Goal: Register for event/course

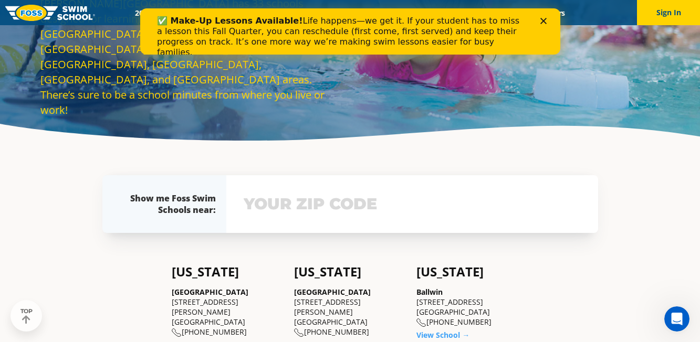
scroll to position [106, 0]
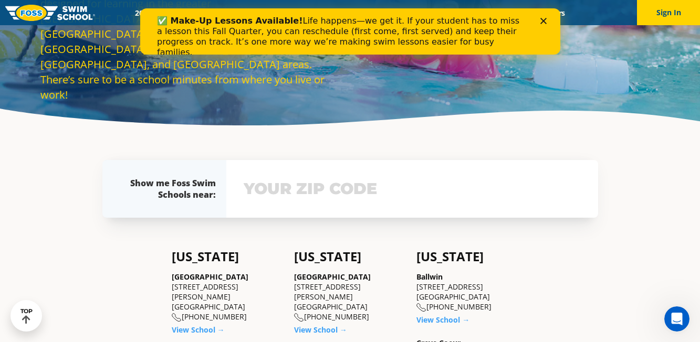
click at [318, 212] on div "View school & class schedule" at bounding box center [412, 189] width 372 height 58
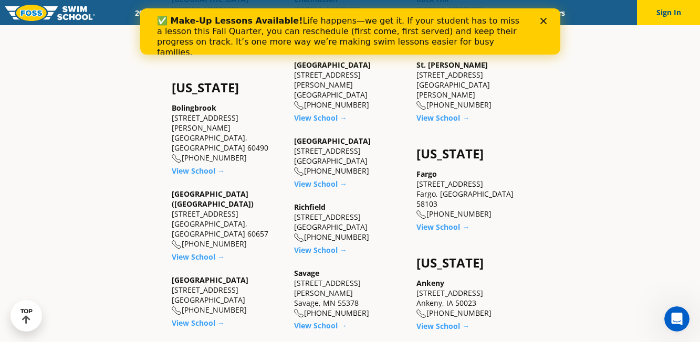
scroll to position [600, 0]
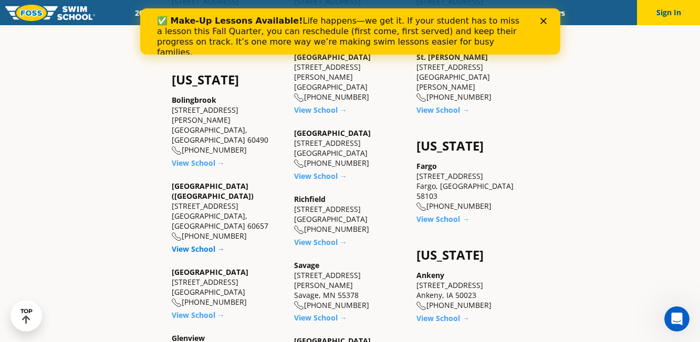
click at [204, 244] on link "View School →" at bounding box center [198, 249] width 53 height 10
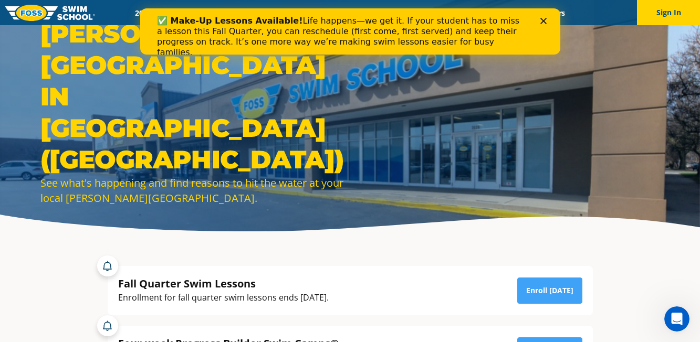
click at [544, 19] on polygon "Close" at bounding box center [543, 21] width 6 height 6
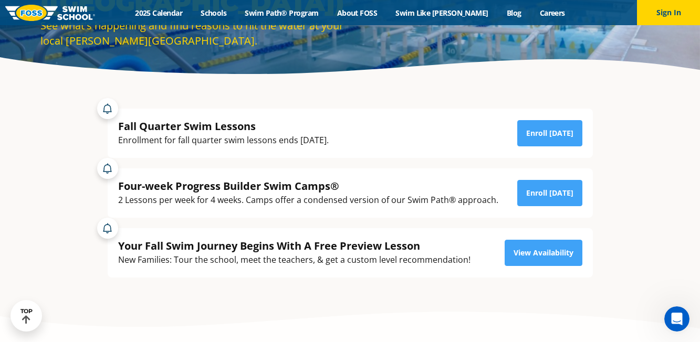
scroll to position [158, 0]
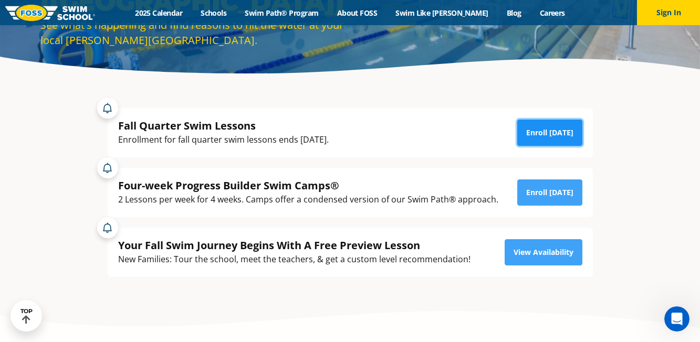
click at [555, 139] on link "Enroll Today" at bounding box center [549, 133] width 65 height 26
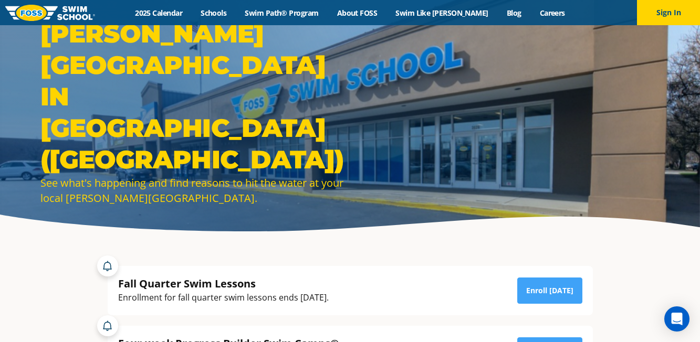
click at [166, 18] on div "Menu 2025 Calendar Schools Swim Path® Program About FOSS Swim Like Regan Blog C…" at bounding box center [350, 12] width 700 height 25
click at [168, 13] on link "2025 Calendar" at bounding box center [159, 13] width 66 height 10
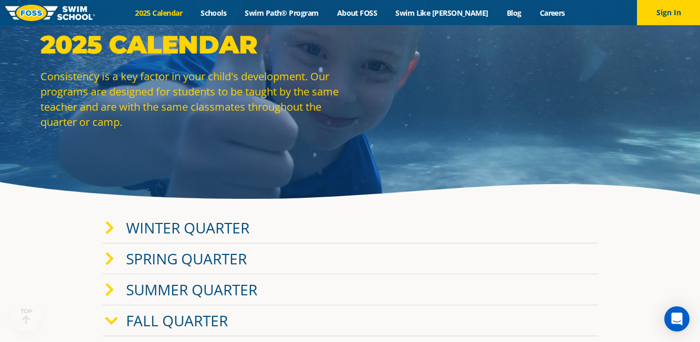
scroll to position [35, 0]
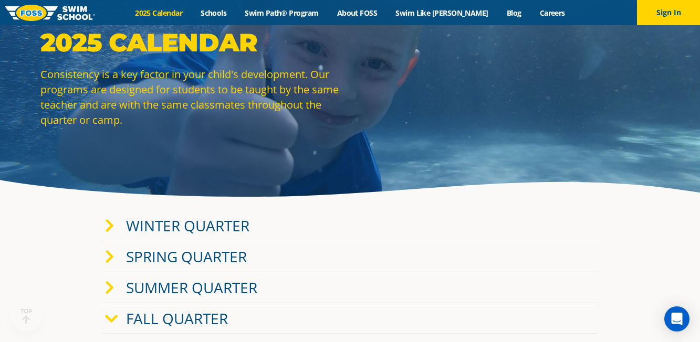
click at [160, 234] on link "Winter Quarter" at bounding box center [187, 226] width 123 height 20
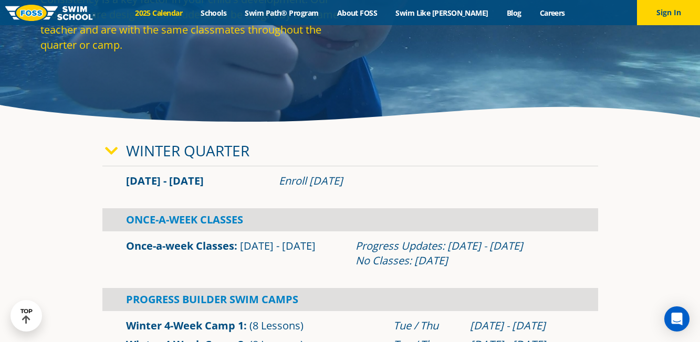
scroll to position [110, 0]
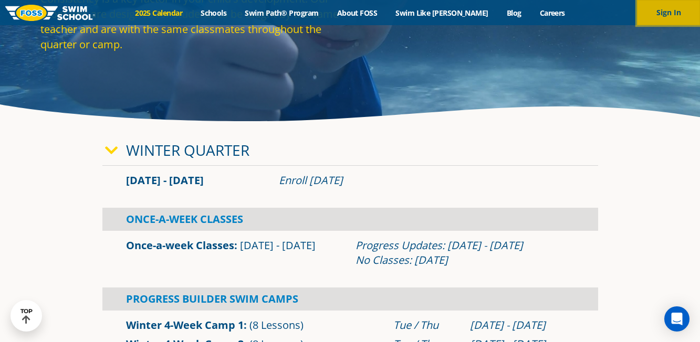
click at [665, 10] on button "Sign In" at bounding box center [668, 12] width 63 height 25
